Goal: Transaction & Acquisition: Purchase product/service

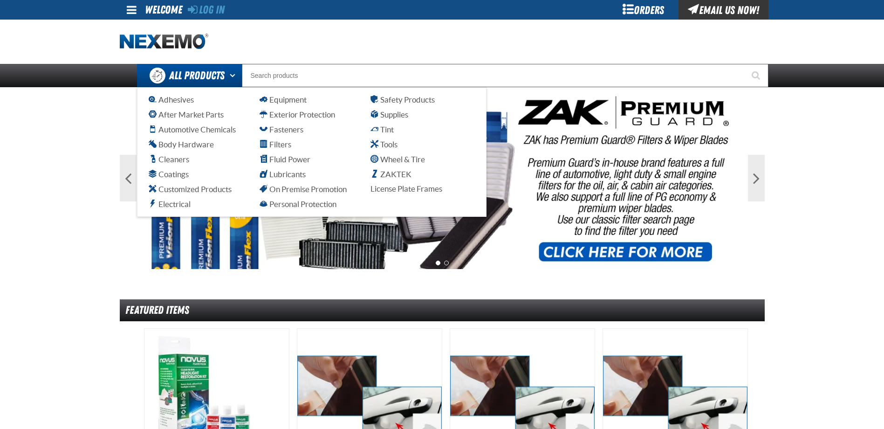
click at [183, 72] on span "All Products" at bounding box center [196, 75] width 55 height 17
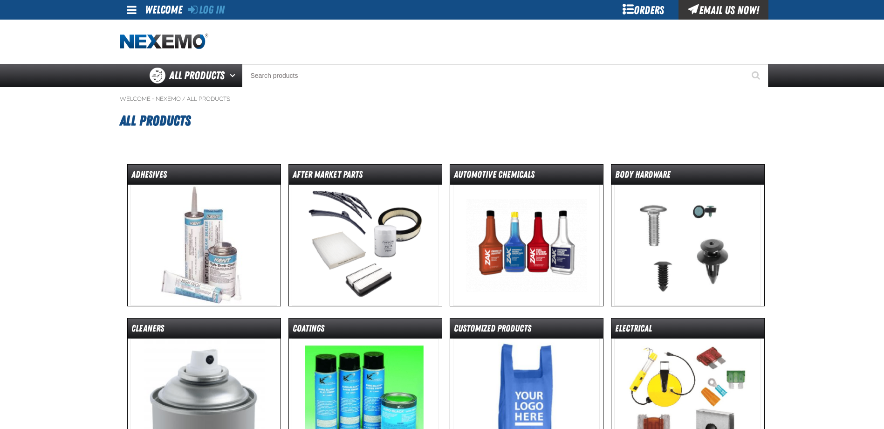
click at [183, 72] on span "All Products" at bounding box center [196, 75] width 55 height 17
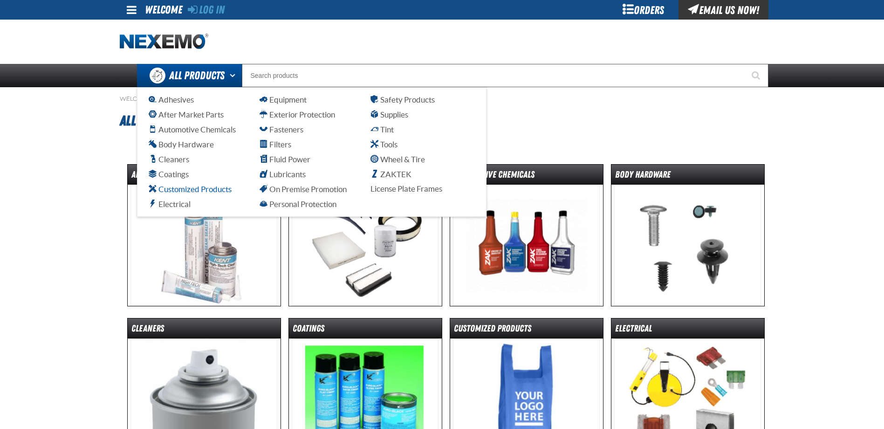
click at [187, 191] on span "Customized Products" at bounding box center [190, 189] width 83 height 9
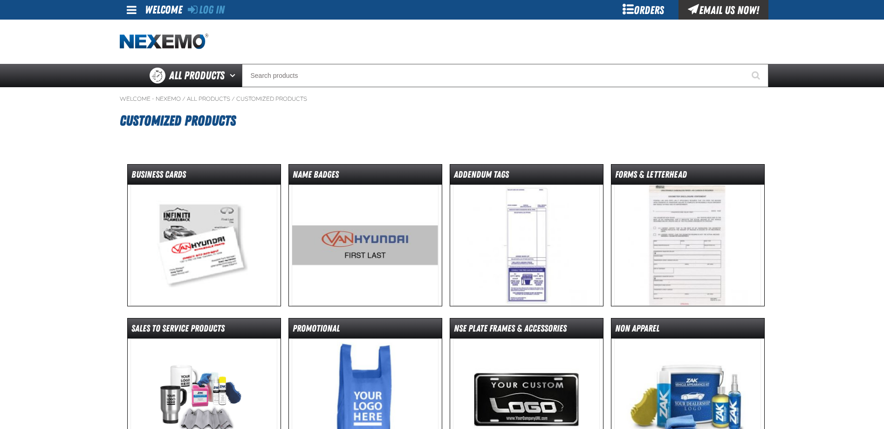
click at [180, 191] on img at bounding box center [204, 245] width 147 height 121
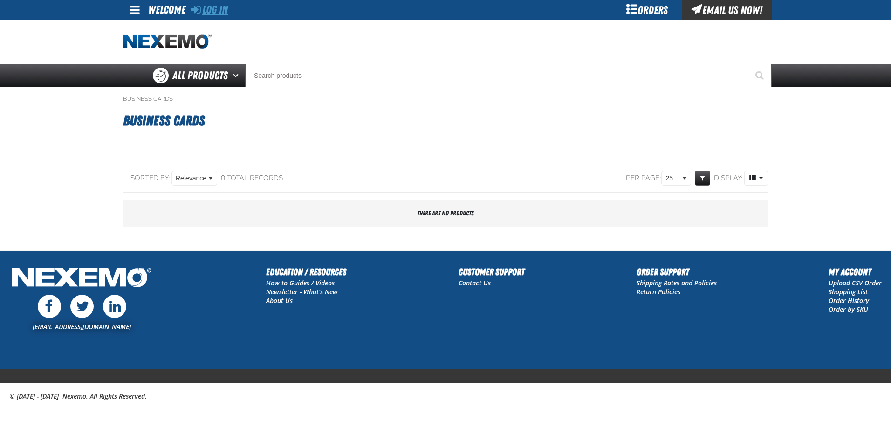
click at [213, 13] on link "Log In" at bounding box center [209, 9] width 37 height 13
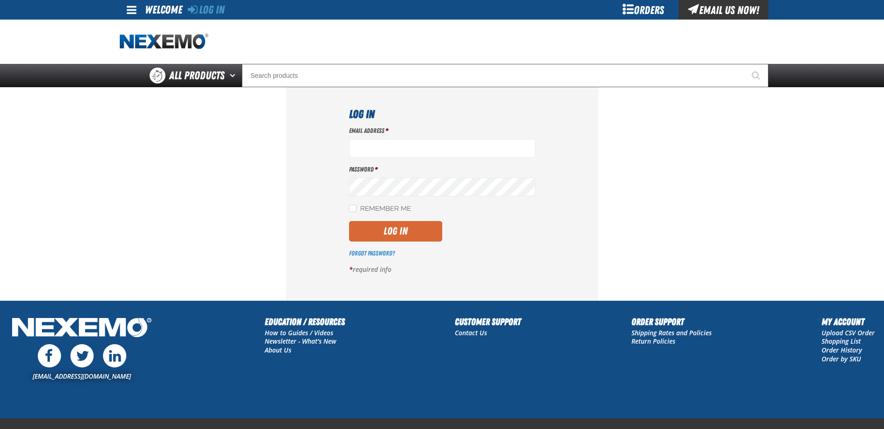
type input "[EMAIL_ADDRESS][DOMAIN_NAME]"
click at [391, 238] on button "Log In" at bounding box center [395, 231] width 93 height 21
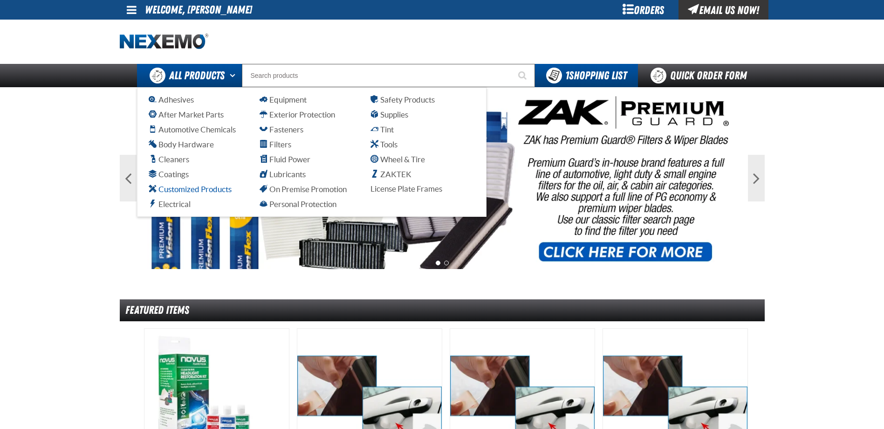
click at [205, 189] on span "Customized Products" at bounding box center [190, 189] width 83 height 9
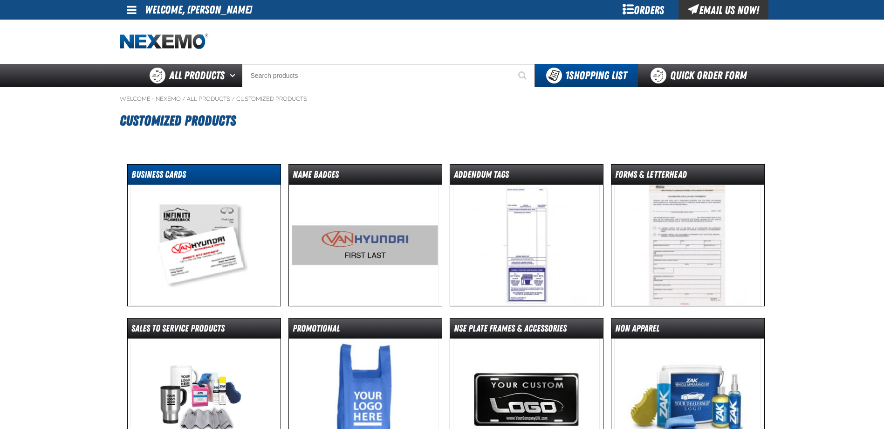
click at [164, 174] on dt "Business Cards" at bounding box center [204, 176] width 153 height 16
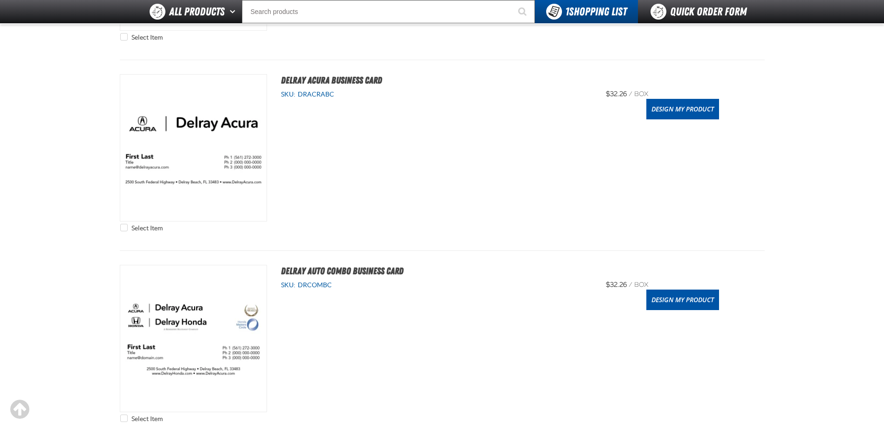
scroll to position [326, 0]
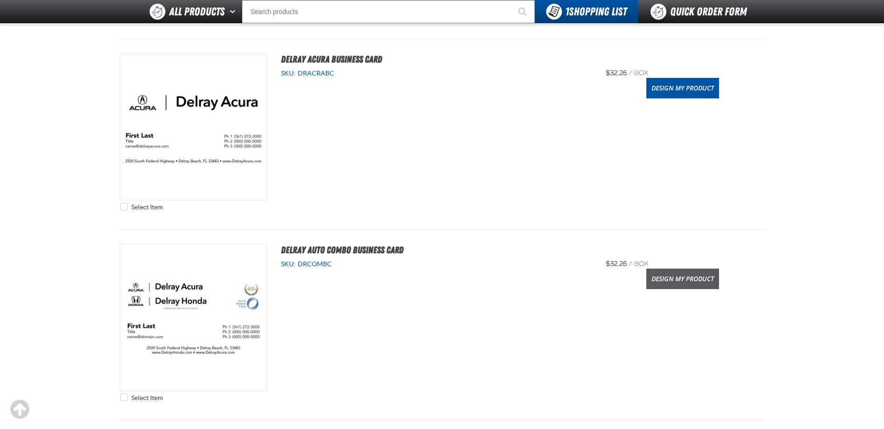
click at [666, 281] on link "Design My Product" at bounding box center [683, 279] width 73 height 21
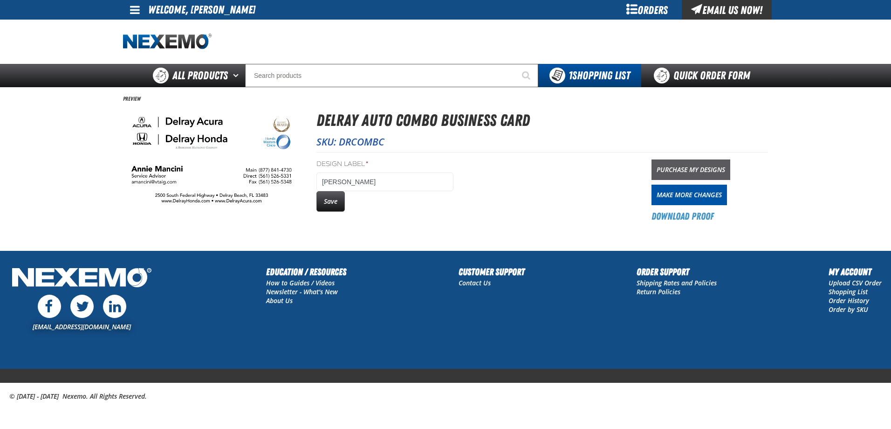
click at [712, 165] on link "Purchase My Designs" at bounding box center [691, 169] width 79 height 21
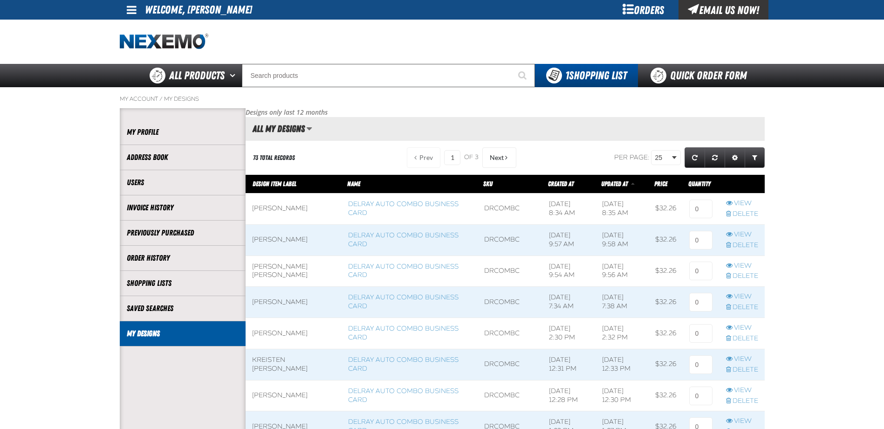
scroll to position [0, 0]
click at [701, 207] on input at bounding box center [700, 209] width 23 height 19
type input "1"
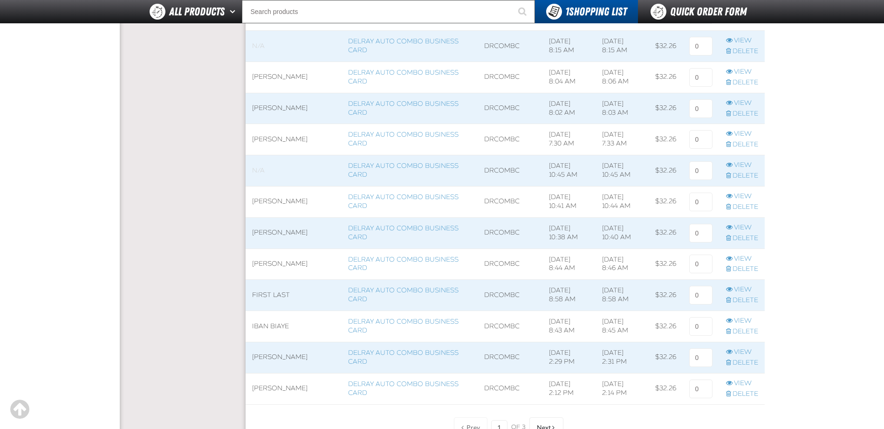
scroll to position [769, 0]
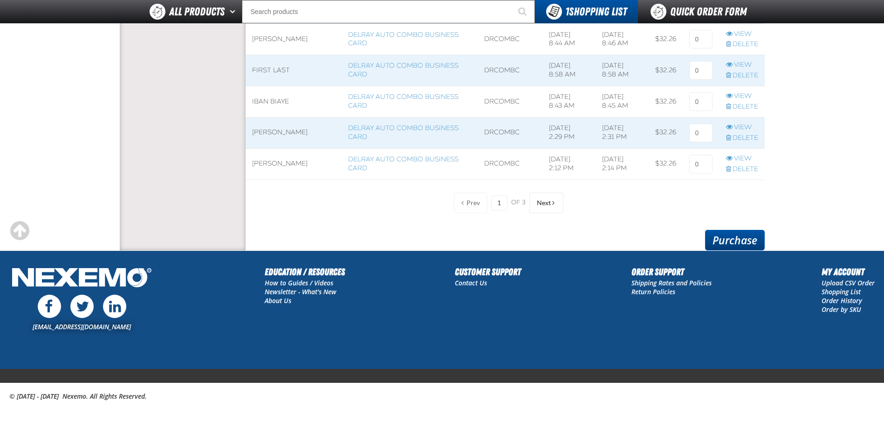
click at [738, 242] on link "Purchase" at bounding box center [735, 240] width 60 height 21
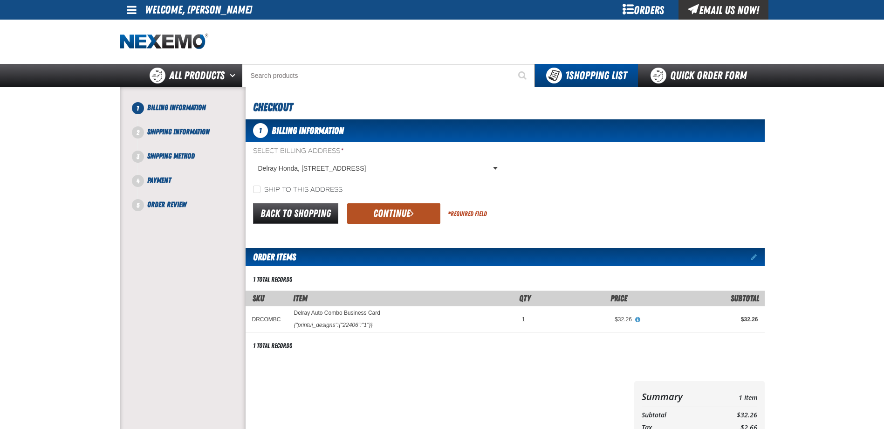
click at [394, 207] on button "Continue" at bounding box center [393, 213] width 93 height 21
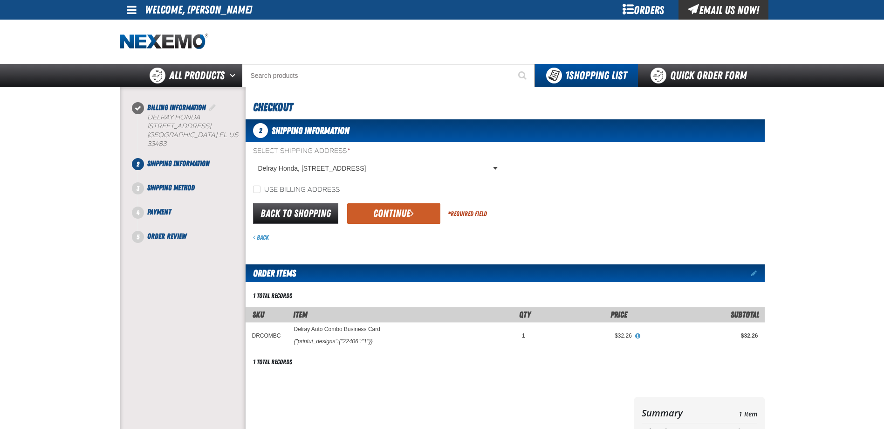
click at [387, 234] on div "Back" at bounding box center [509, 237] width 512 height 9
click at [392, 220] on button "Continue" at bounding box center [393, 213] width 93 height 21
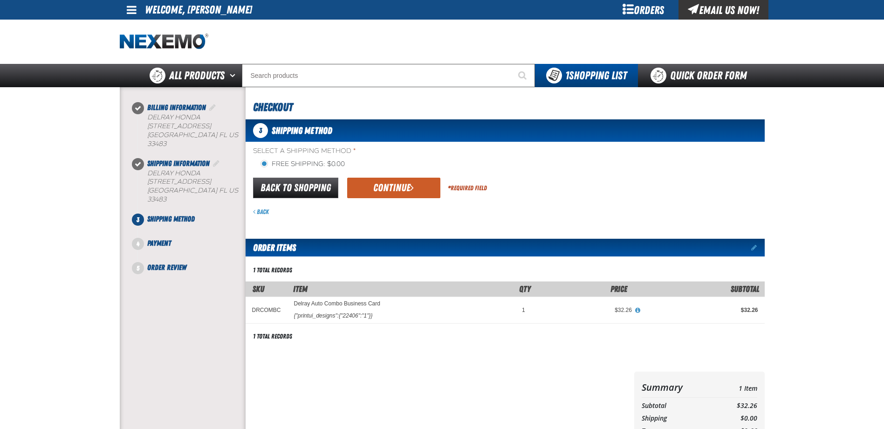
click at [440, 193] on div "Back to Shopping Continue * Required Field" at bounding box center [505, 188] width 519 height 24
click at [401, 193] on button "Continue" at bounding box center [393, 188] width 93 height 21
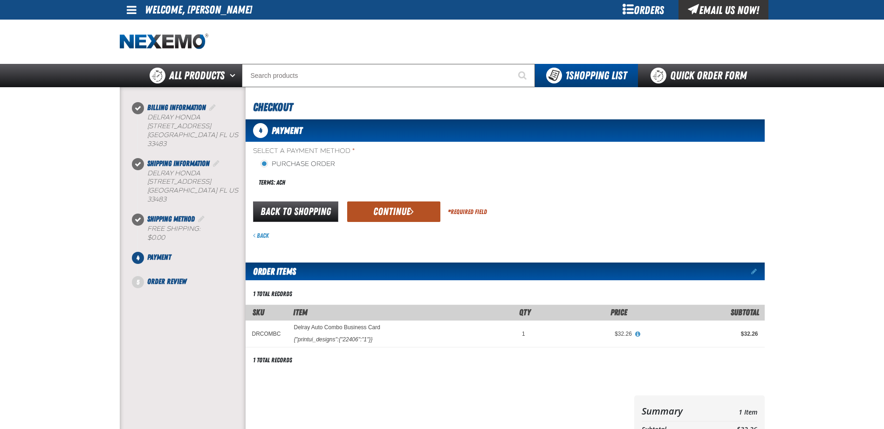
click at [399, 218] on button "Continue" at bounding box center [393, 211] width 93 height 21
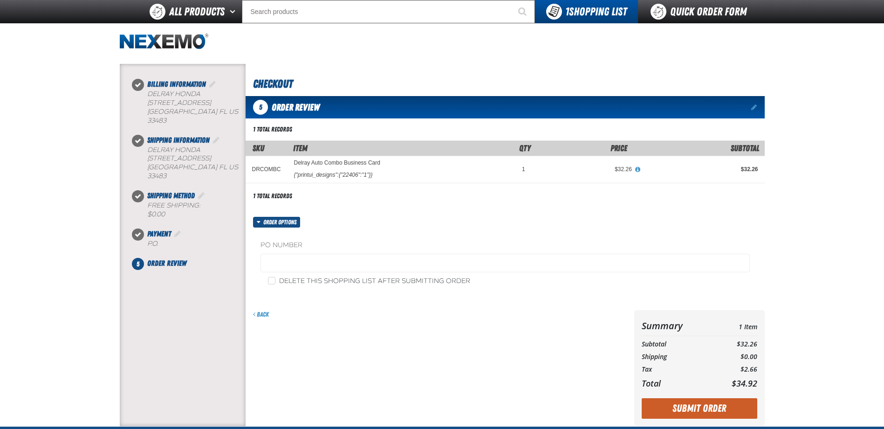
scroll to position [109, 0]
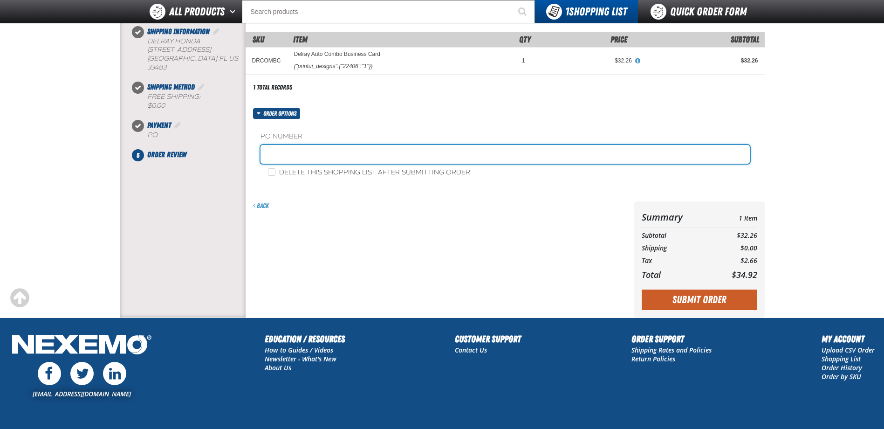
click at [501, 157] on input "text" at bounding box center [505, 154] width 489 height 19
type input "service"
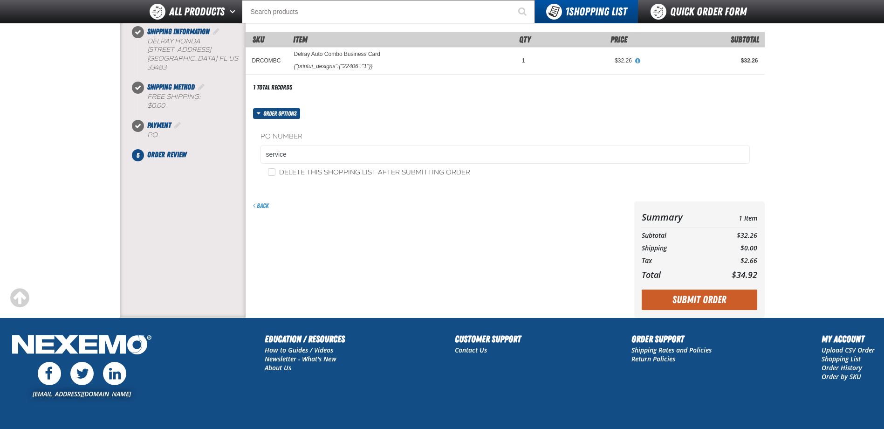
click at [441, 239] on div "Back" at bounding box center [438, 259] width 385 height 116
click at [699, 298] on button "Submit Order" at bounding box center [700, 299] width 116 height 21
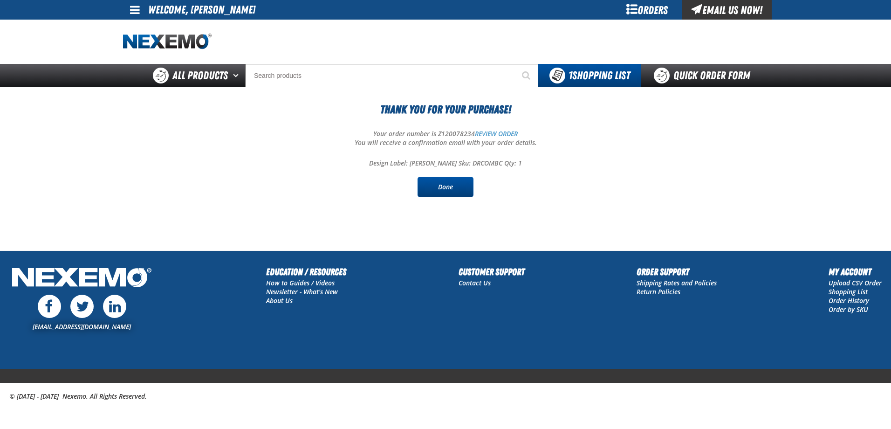
click at [426, 188] on link "Done" at bounding box center [446, 187] width 56 height 21
